Goal: Transaction & Acquisition: Purchase product/service

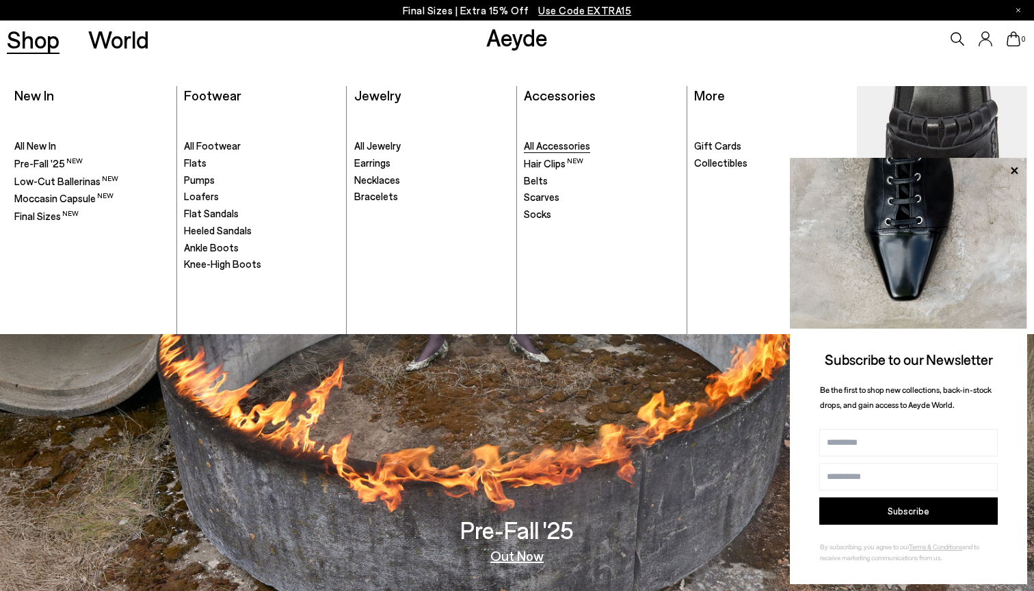
click at [555, 146] on span "All Accessories" at bounding box center [557, 145] width 66 height 12
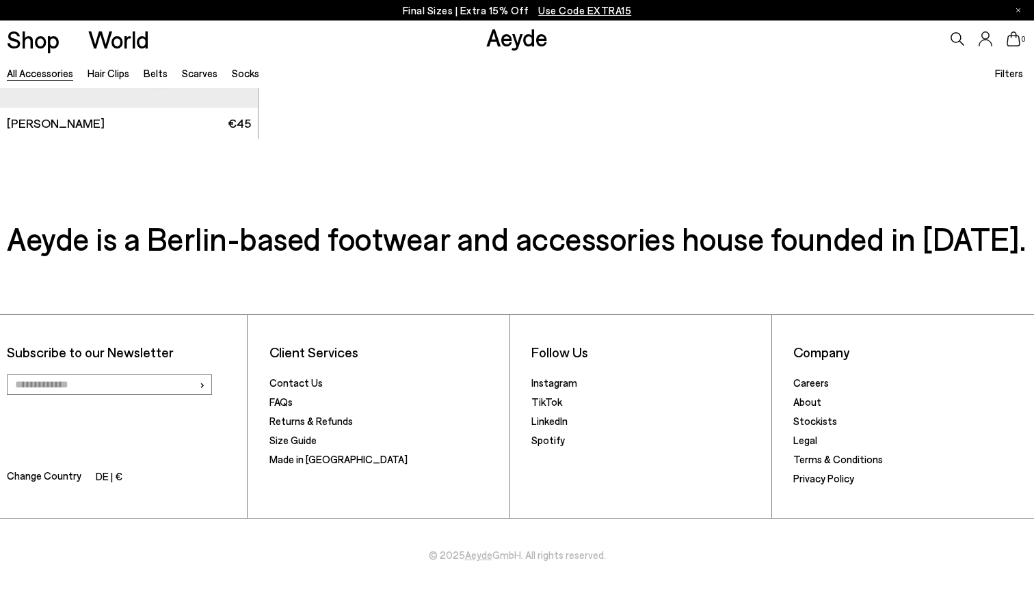
scroll to position [4208, 0]
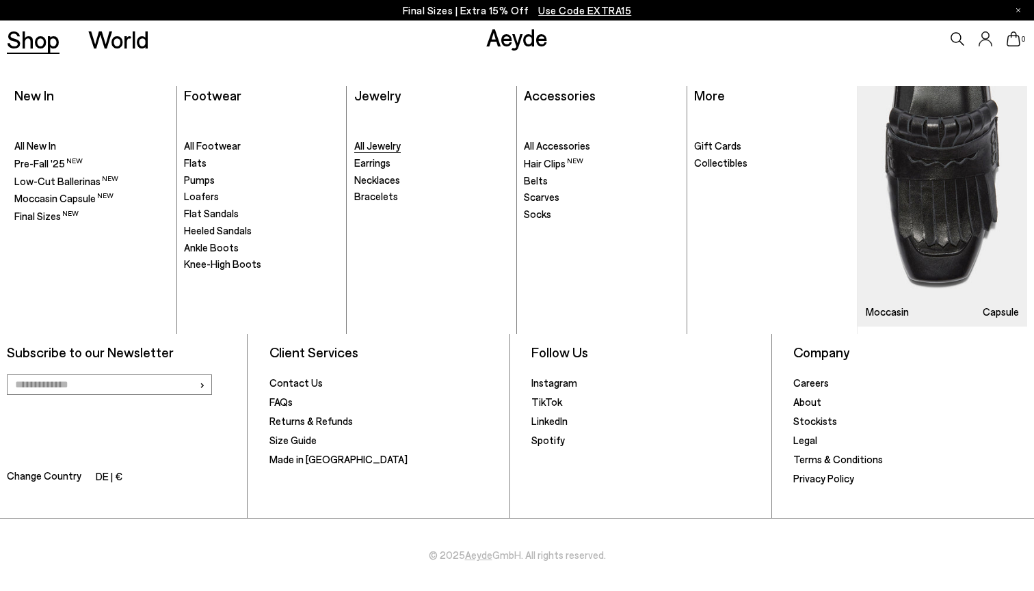
click at [376, 143] on span "All Jewelry" at bounding box center [377, 145] width 46 height 12
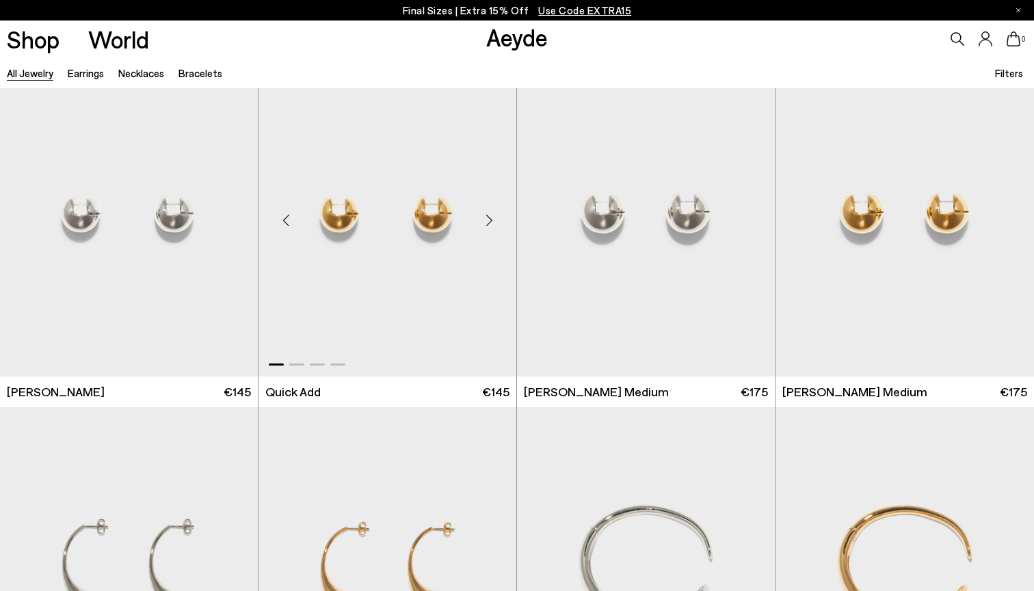
scroll to position [142, 1]
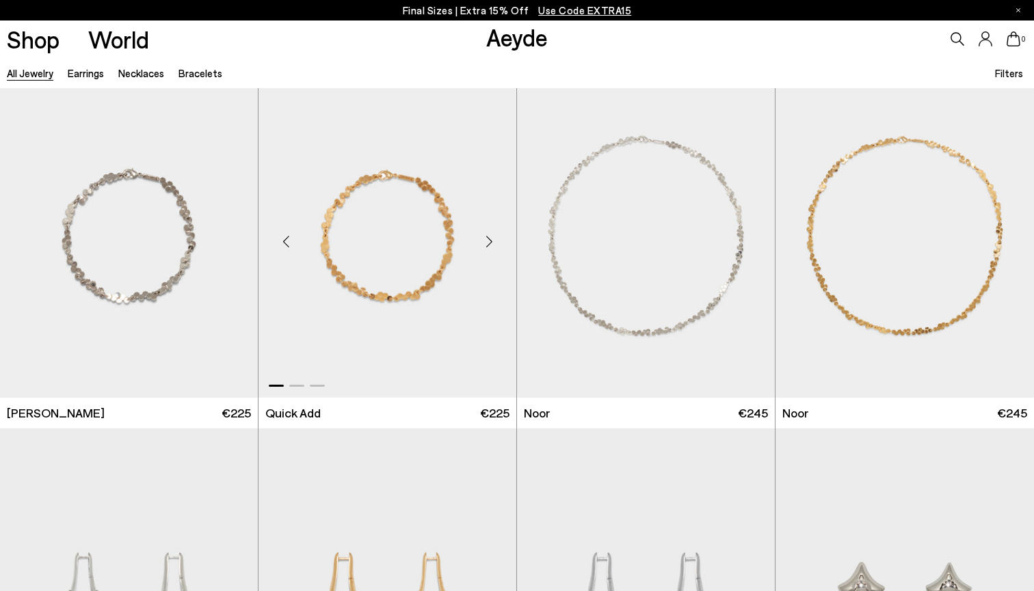
scroll to position [3209, 0]
click at [492, 241] on div "Next slide" at bounding box center [488, 240] width 41 height 41
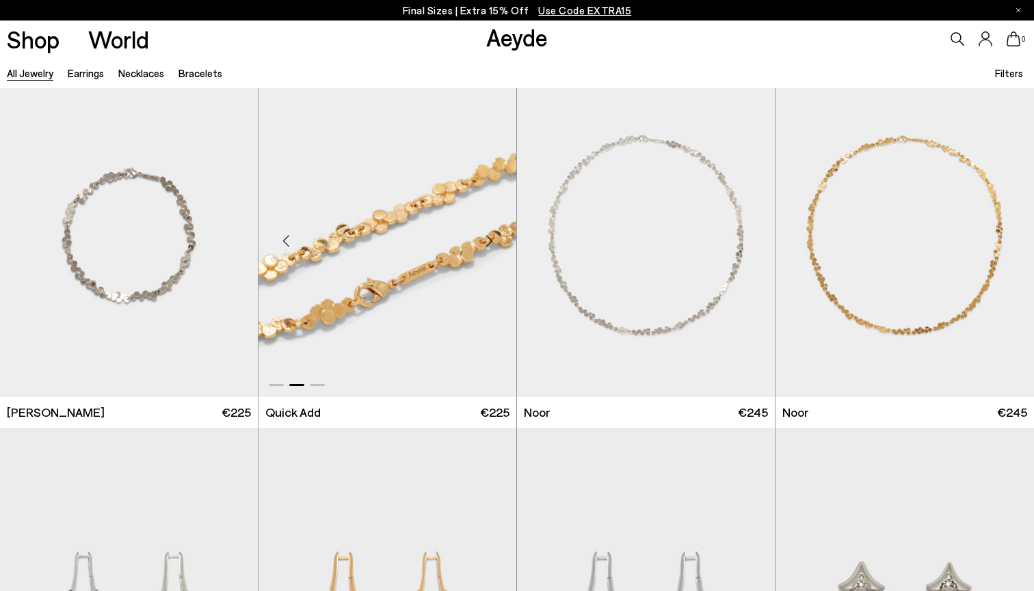
click at [492, 241] on div "Next slide" at bounding box center [488, 240] width 41 height 41
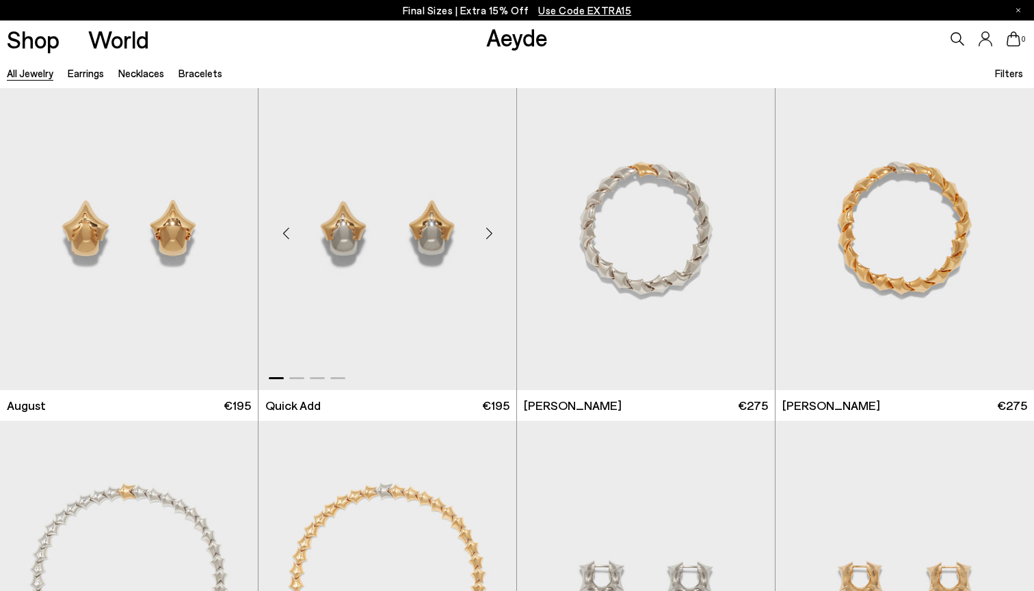
scroll to position [3941, 0]
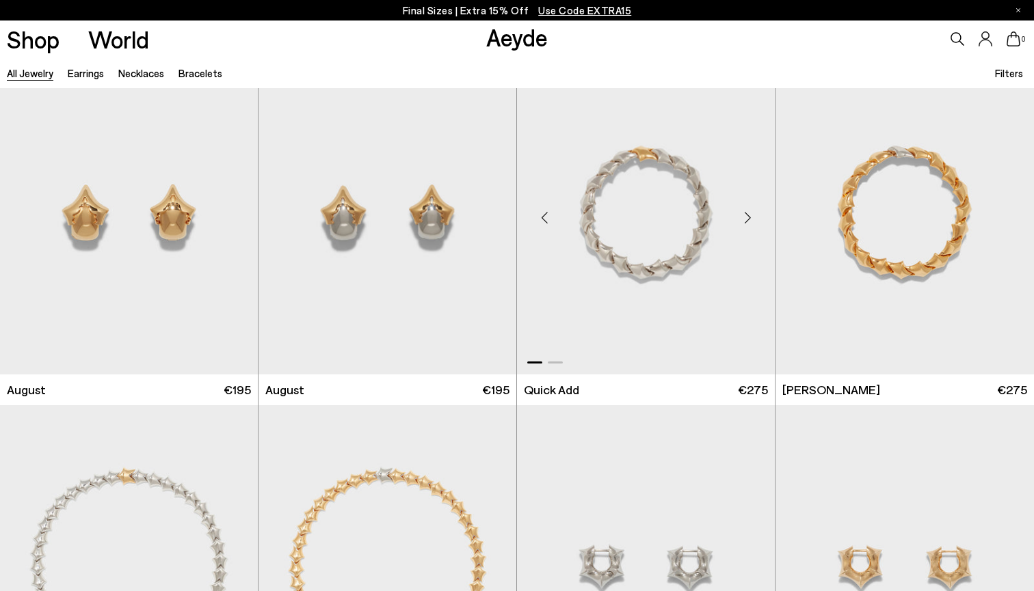
click at [748, 220] on div "Next slide" at bounding box center [747, 218] width 41 height 41
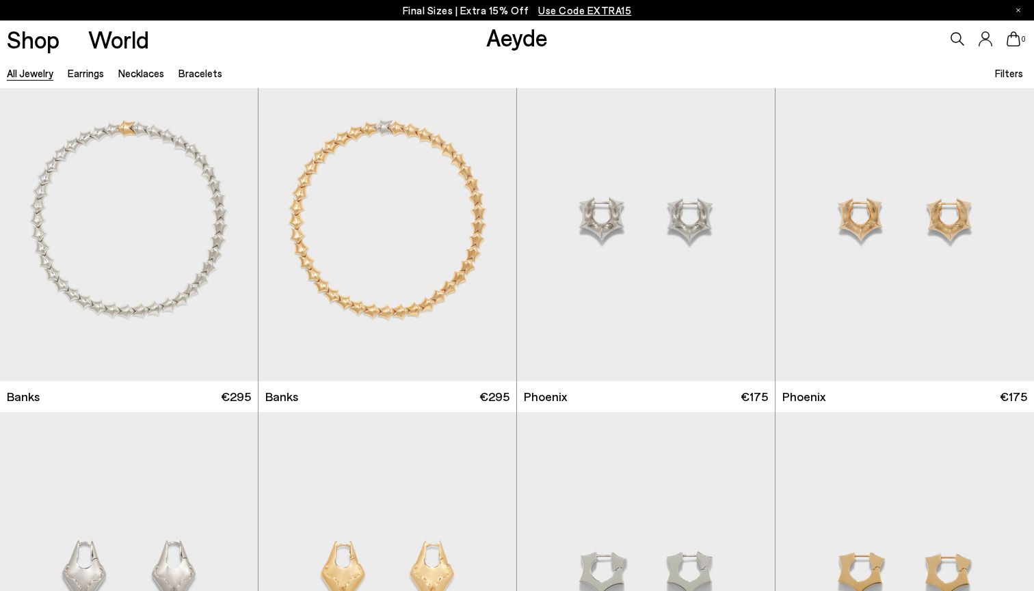
scroll to position [4321, 1]
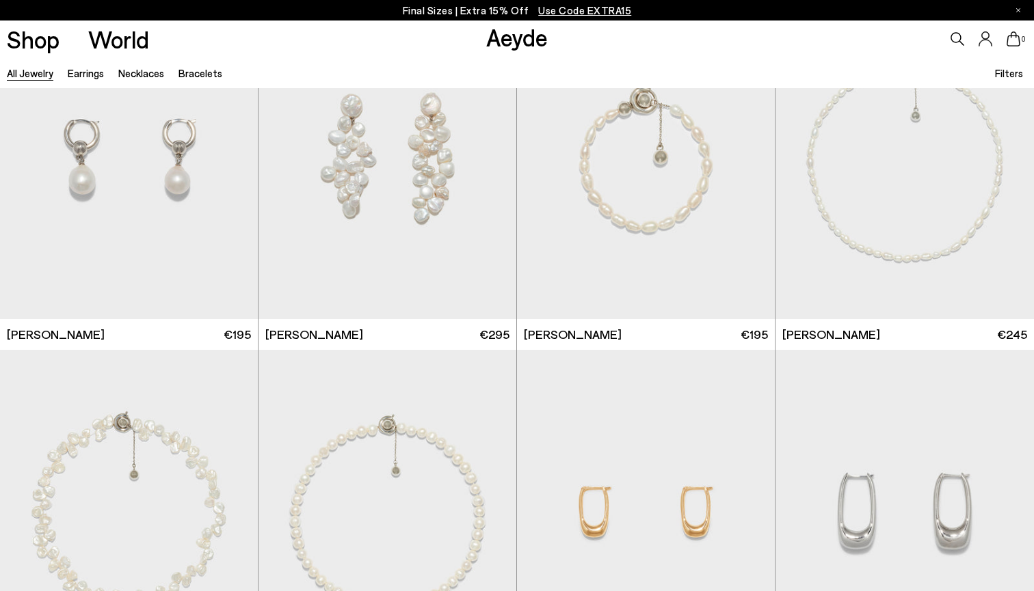
scroll to position [5052, 0]
